Goal: Navigation & Orientation: Find specific page/section

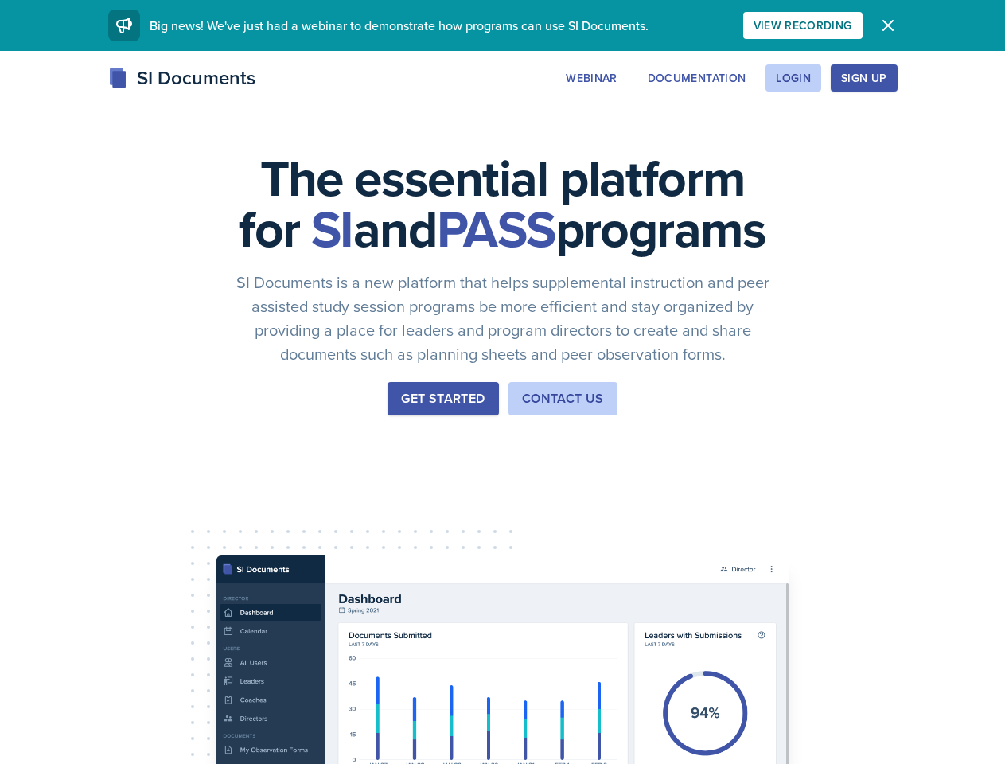
click at [502, 382] on div "The essential platform for SI and PASS programs SI Documents is a new platform …" at bounding box center [502, 534] width 1005 height 966
click at [852, 25] on div "View Recording" at bounding box center [802, 25] width 99 height 13
click at [892, 25] on icon "button" at bounding box center [888, 26] width 10 height 10
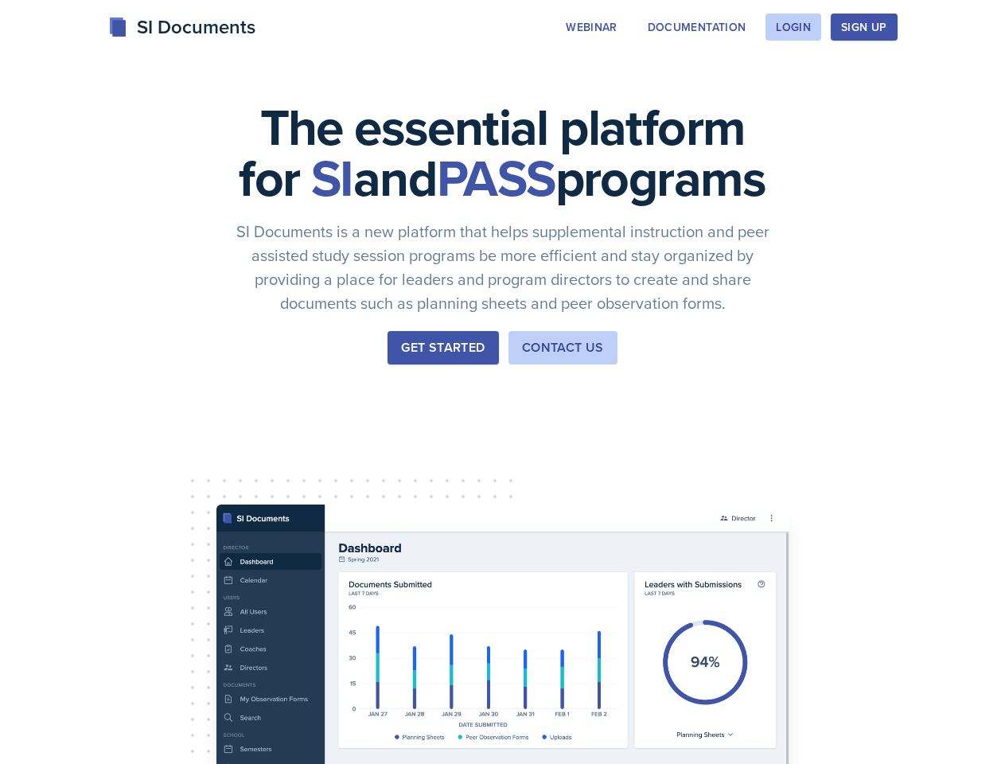
click at [688, 78] on div "The essential platform for SI and PASS programs SI Documents is a new platform …" at bounding box center [502, 483] width 1005 height 966
click at [792, 78] on div "The essential platform for SI and PASS programs SI Documents is a new platform …" at bounding box center [502, 483] width 1005 height 966
click at [888, 78] on div "The essential platform for SI and PASS programs SI Documents is a new platform …" at bounding box center [502, 483] width 1005 height 966
click at [958, 78] on div "The essential platform for SI and PASS programs SI Documents is a new platform …" at bounding box center [502, 483] width 1005 height 966
click at [94, 499] on div "The essential platform for SI and PASS programs SI Documents is a new platform …" at bounding box center [502, 483] width 1005 height 966
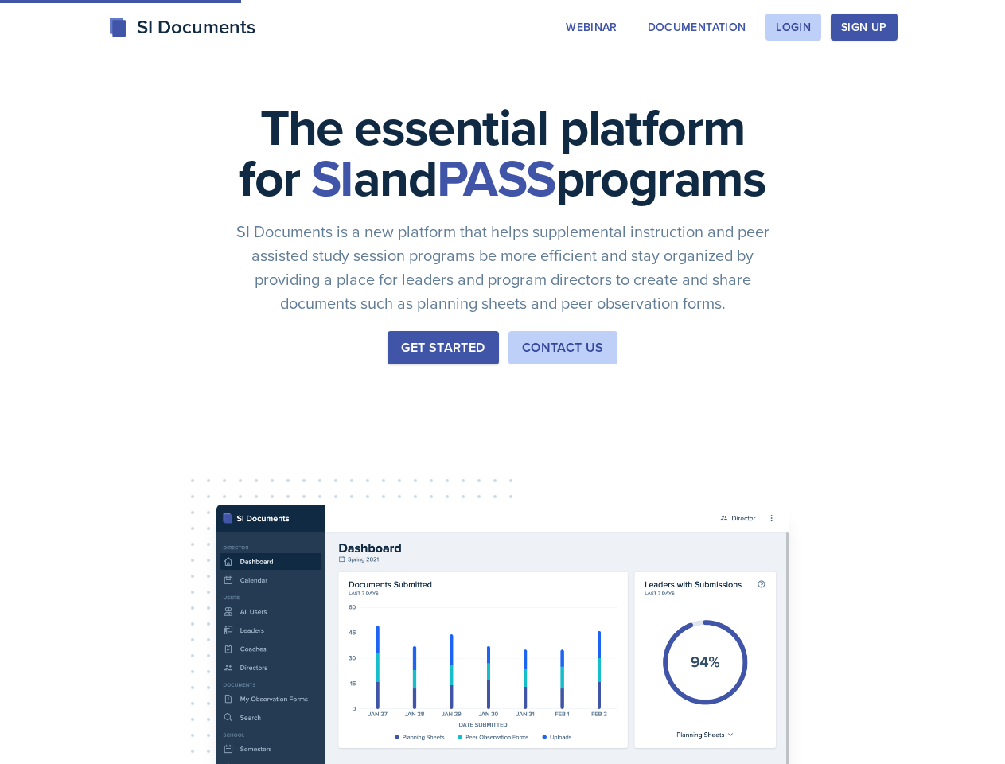
click at [214, 499] on div "The essential platform for SI and PASS programs SI Documents is a new platform …" at bounding box center [502, 483] width 1005 height 966
